Goal: Transaction & Acquisition: Purchase product/service

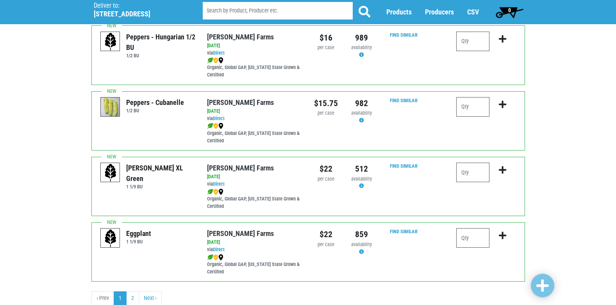
scroll to position [1141, 0]
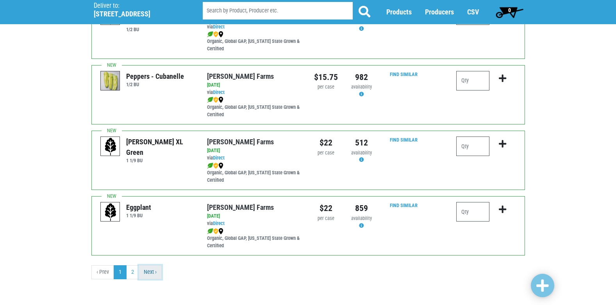
click at [153, 271] on link "Next ›" at bounding box center [150, 273] width 23 height 14
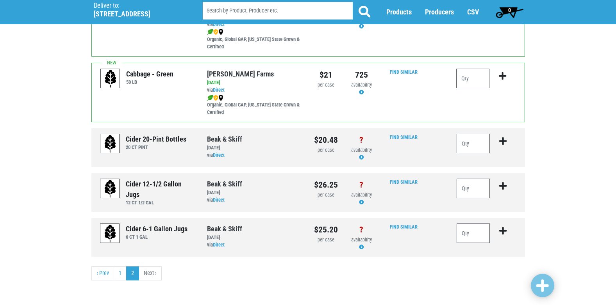
scroll to position [93, 0]
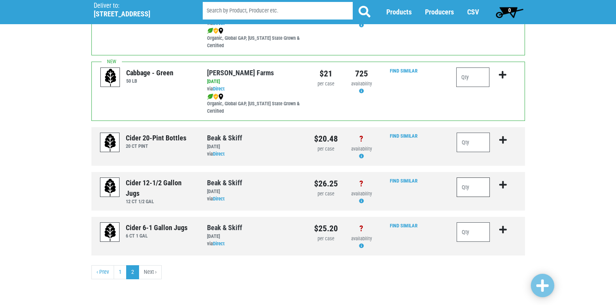
click at [483, 182] on input "number" at bounding box center [474, 188] width 34 height 20
type input "15"
click at [504, 184] on icon "submit" at bounding box center [502, 185] width 7 height 9
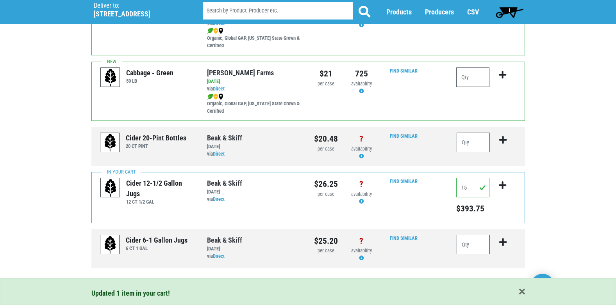
click at [471, 245] on input "number" at bounding box center [474, 245] width 34 height 20
type input "15"
click at [506, 243] on icon "submit" at bounding box center [502, 242] width 7 height 9
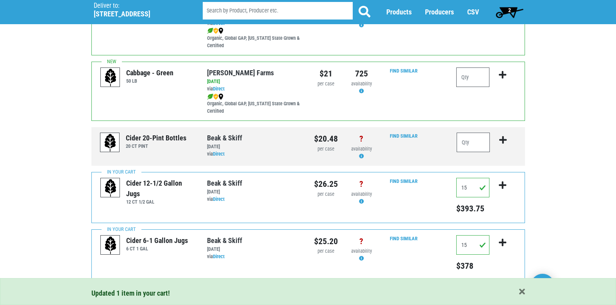
scroll to position [118, 0]
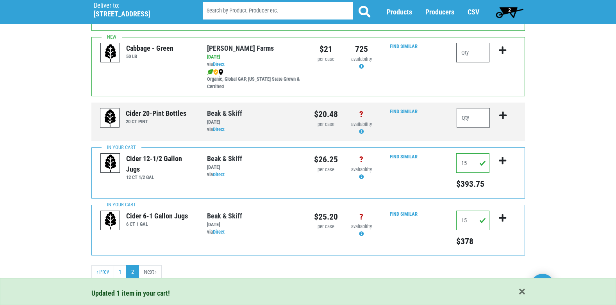
click at [512, 9] on span "2" at bounding box center [509, 12] width 35 height 16
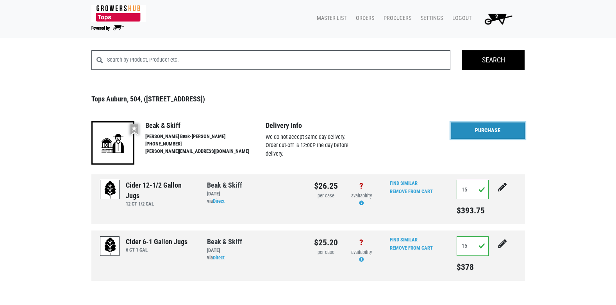
click at [496, 133] on link "Purchase" at bounding box center [488, 131] width 74 height 16
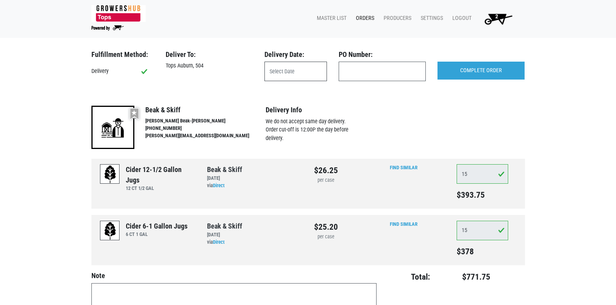
click at [291, 67] on input "text" at bounding box center [295, 72] width 62 height 20
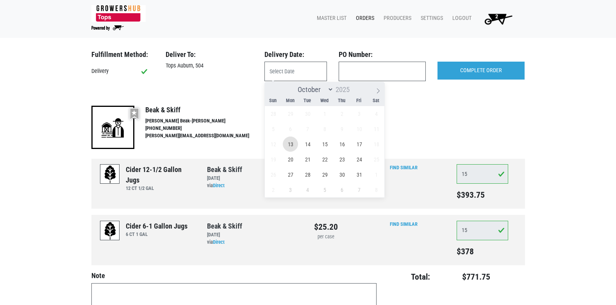
click at [290, 141] on span "13" at bounding box center [290, 144] width 15 height 15
type input "2025-10-13"
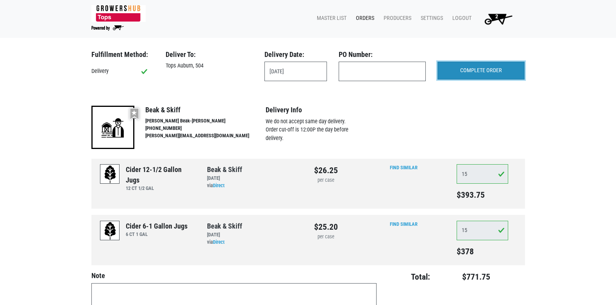
click at [473, 74] on input "COMPLETE ORDER" at bounding box center [480, 71] width 87 height 18
